Goal: Book appointment/travel/reservation

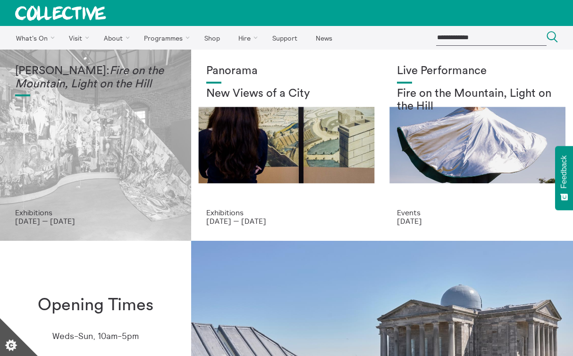
click at [115, 86] on em "Fire on the Mountain, Light on the Hill" at bounding box center [89, 77] width 149 height 25
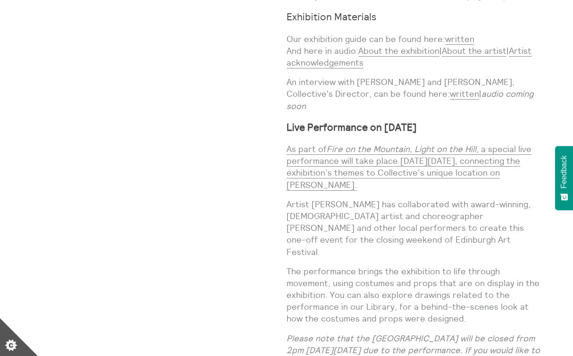
scroll to position [1091, 0]
drag, startPoint x: 417, startPoint y: 110, endPoint x: 336, endPoint y: 1, distance: 136.2
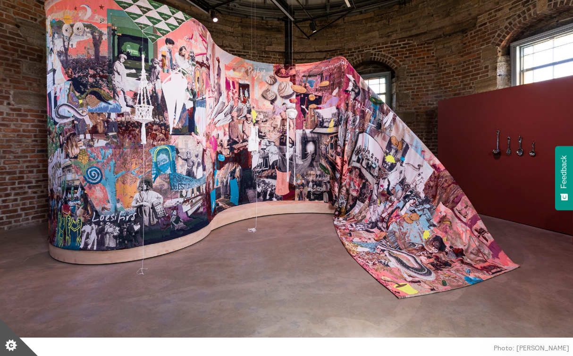
scroll to position [92, 0]
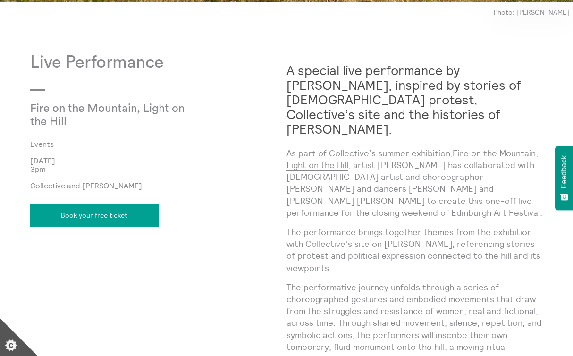
scroll to position [614, 0]
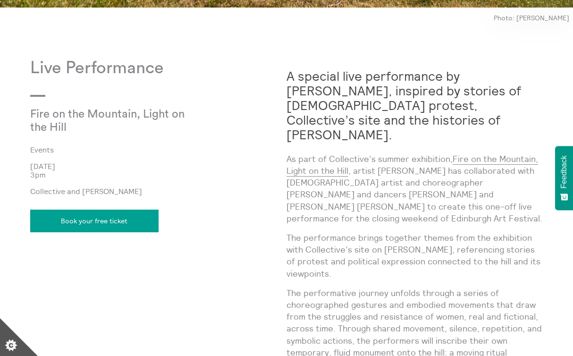
click at [129, 218] on link "Book your free ticket" at bounding box center [94, 221] width 128 height 23
